Goal: Task Accomplishment & Management: Use online tool/utility

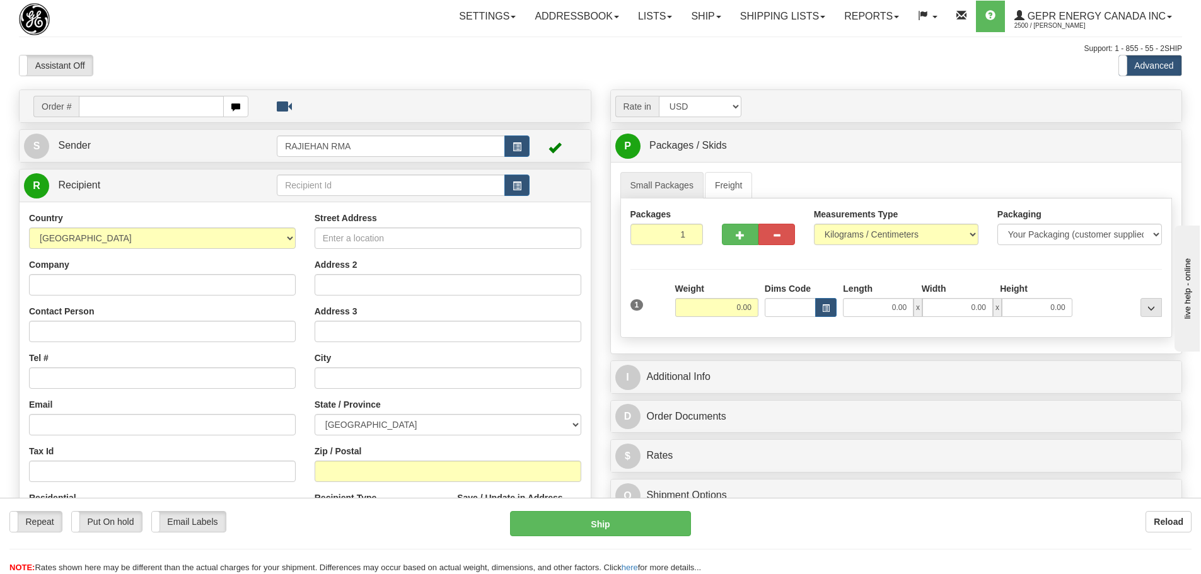
click at [257, 57] on div "Assistant On Assistant Off Do a return Do a return" at bounding box center [255, 65] width 492 height 21
click at [194, 69] on div "Assistant On Assistant Off Do a return Do a return" at bounding box center [255, 65] width 492 height 21
